Goal: Navigation & Orientation: Go to known website

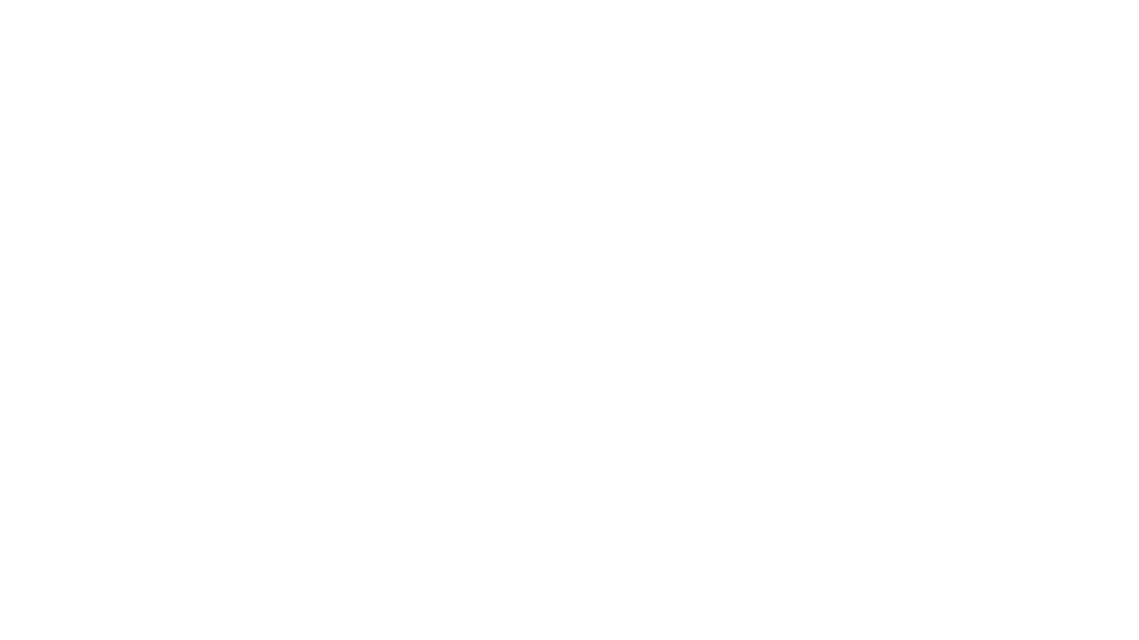
select select "**"
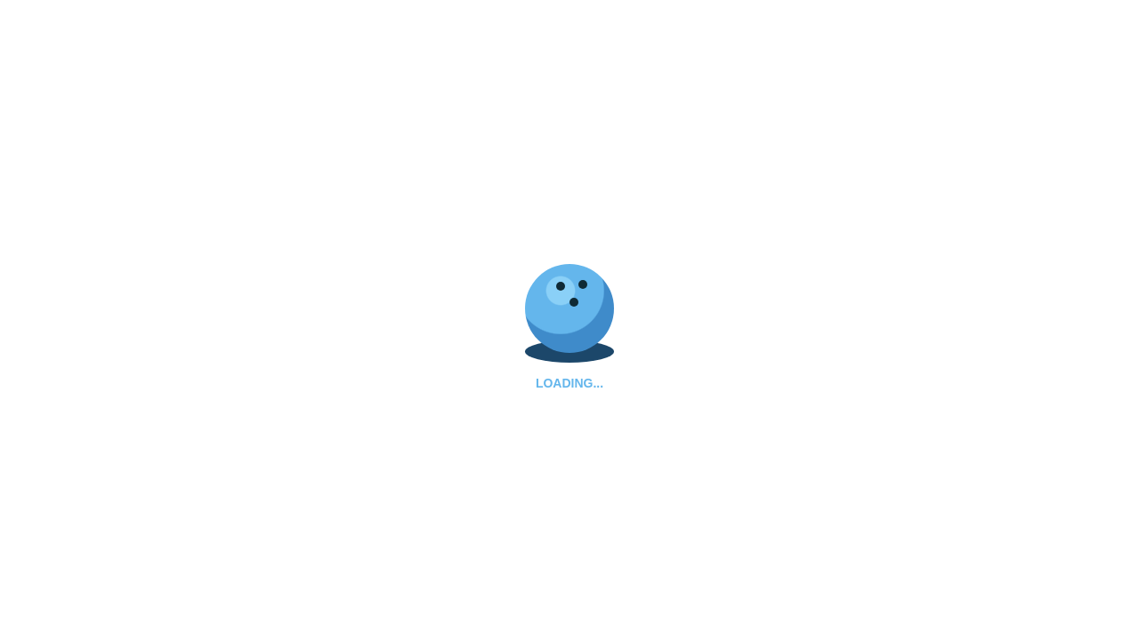
select select "**"
